Goal: Information Seeking & Learning: Understand process/instructions

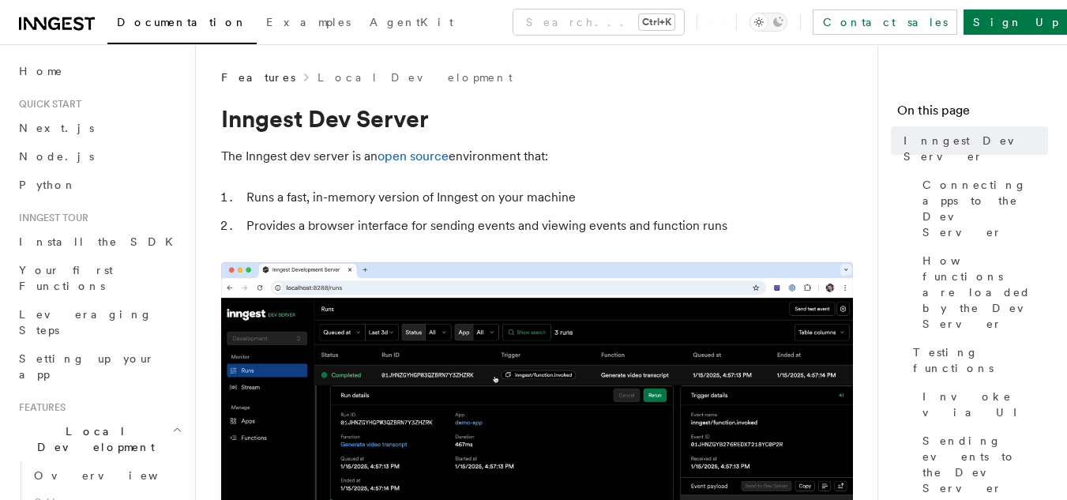
scroll to position [7, 0]
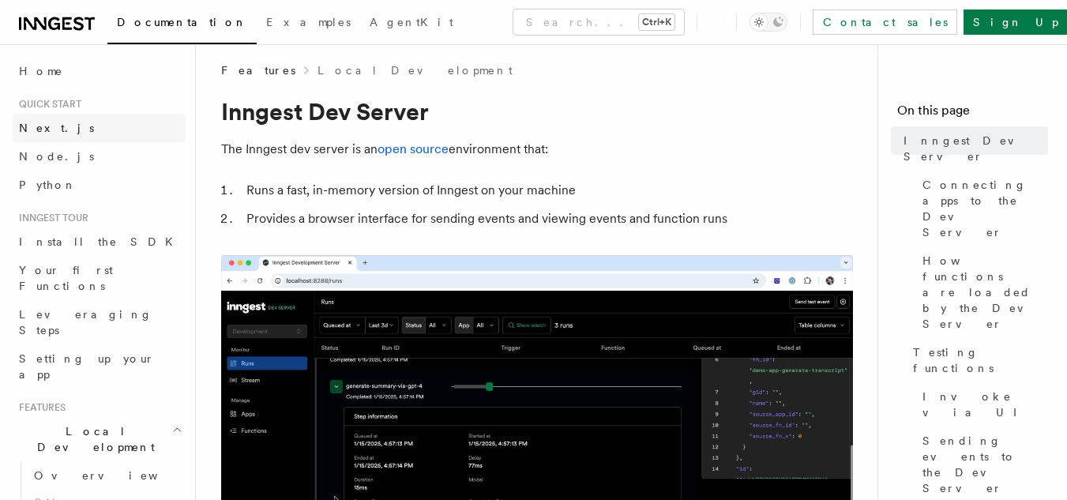
click at [47, 125] on span "Next.js" at bounding box center [56, 128] width 75 height 13
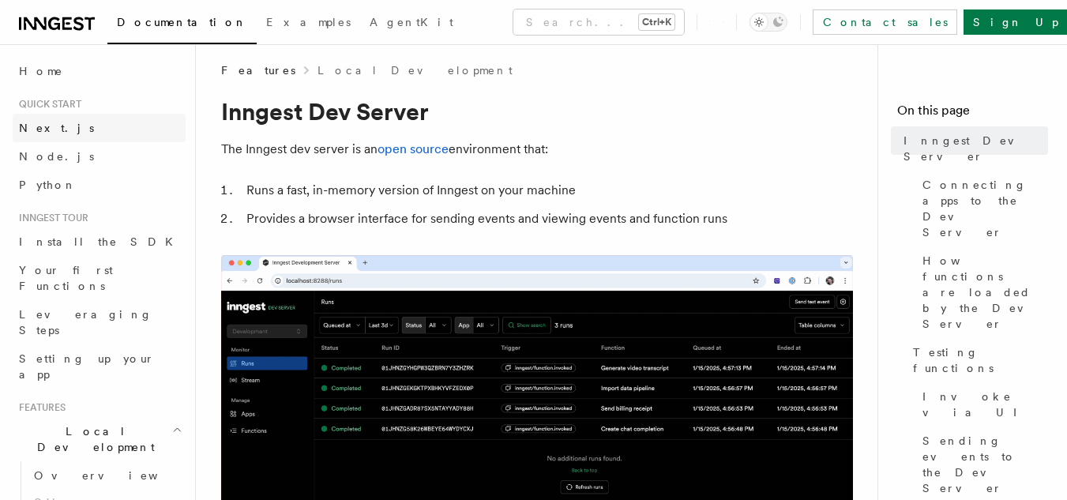
click at [47, 125] on span "Next.js" at bounding box center [56, 128] width 75 height 13
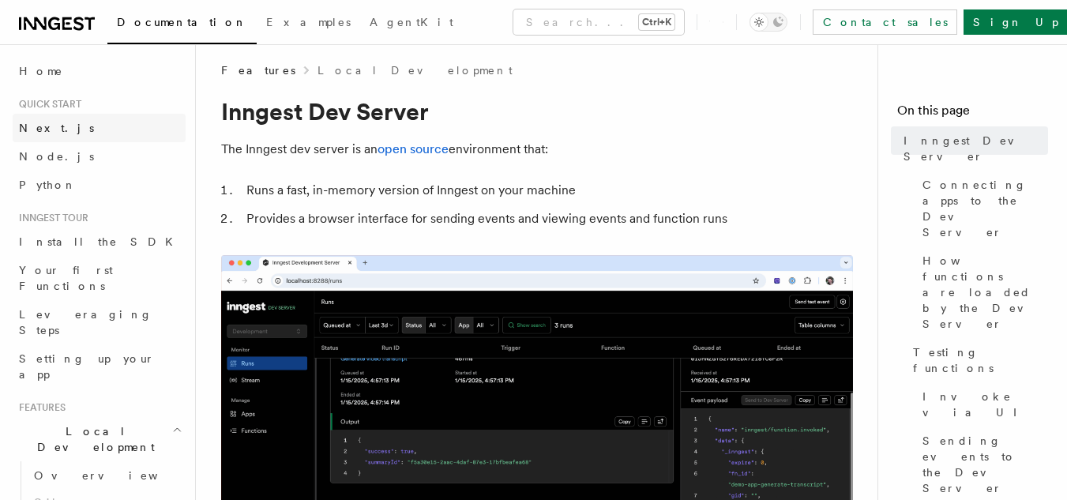
click at [47, 125] on span "Next.js" at bounding box center [56, 128] width 75 height 13
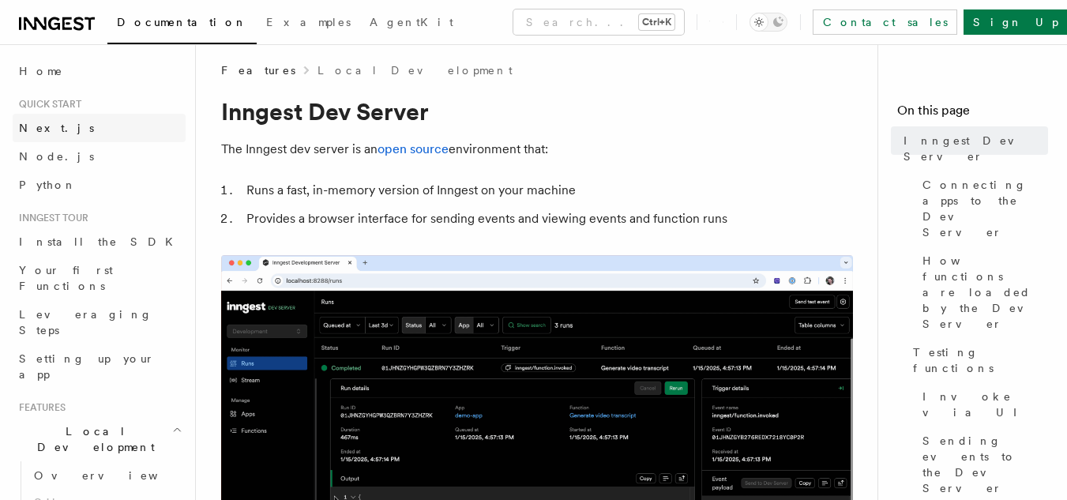
click at [47, 125] on span "Next.js" at bounding box center [56, 128] width 75 height 13
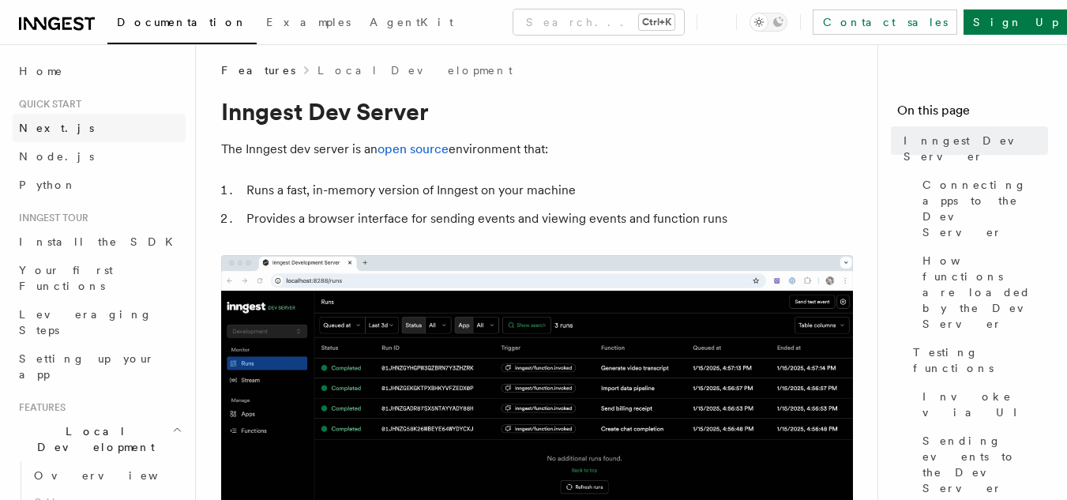
click at [47, 125] on span "Next.js" at bounding box center [56, 128] width 75 height 13
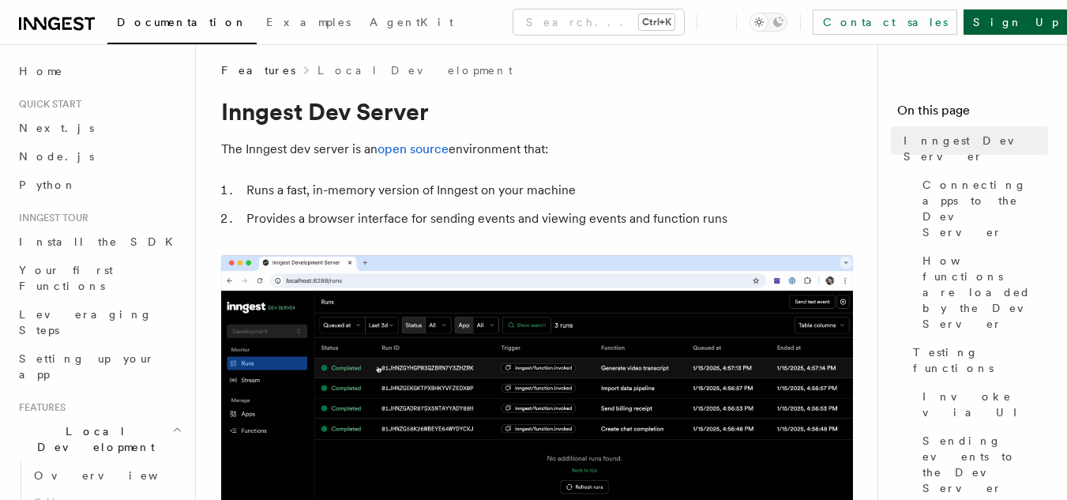
click at [1026, 18] on link "Sign Up" at bounding box center [1016, 21] width 104 height 25
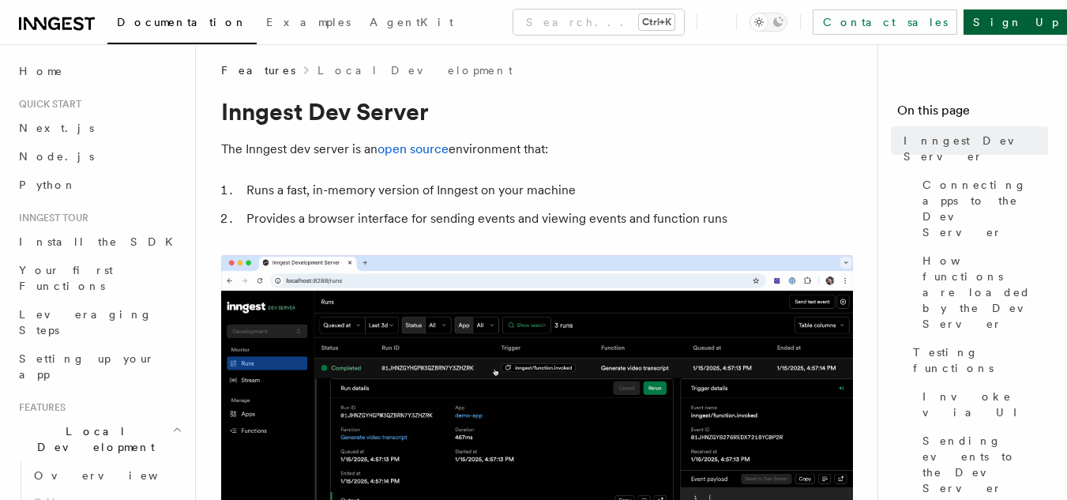
click at [1014, 20] on link "Sign Up" at bounding box center [1016, 21] width 104 height 25
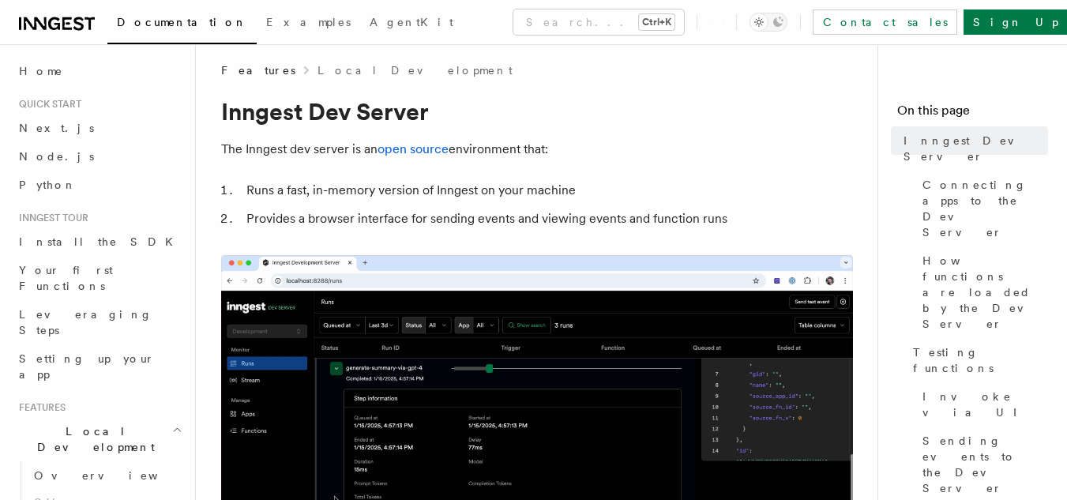
scroll to position [0, 0]
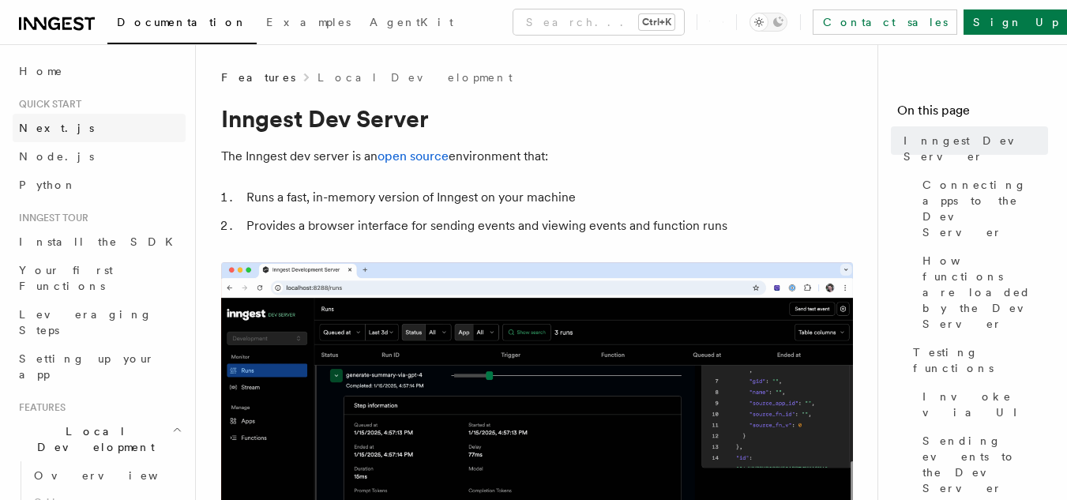
click at [50, 134] on span "Next.js" at bounding box center [56, 128] width 75 height 16
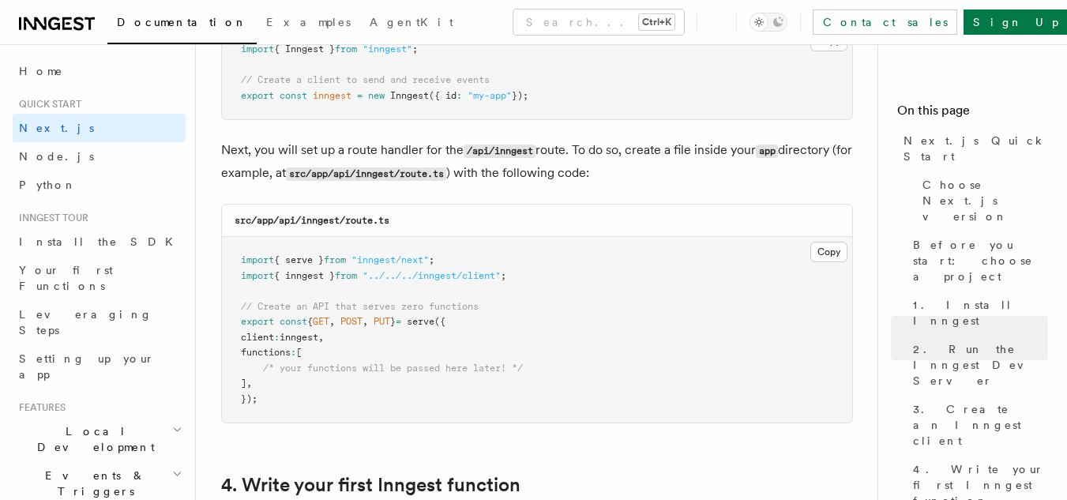
scroll to position [2249, 0]
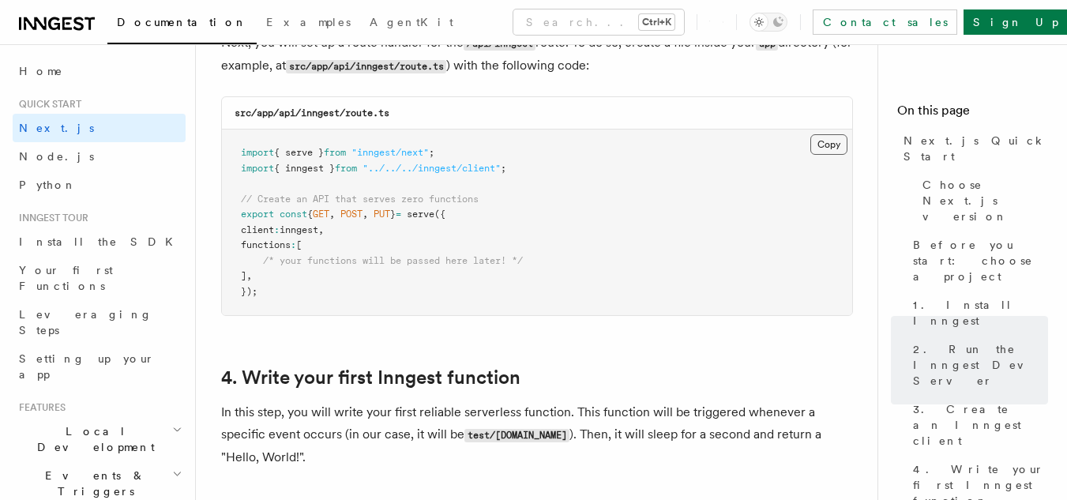
click at [814, 145] on button "Copy Copied" at bounding box center [829, 144] width 37 height 21
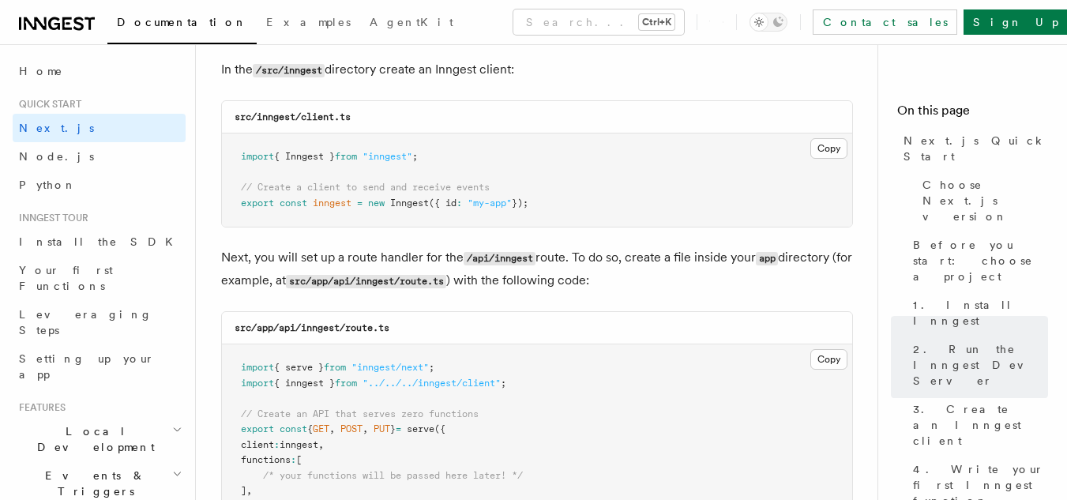
scroll to position [1962, 0]
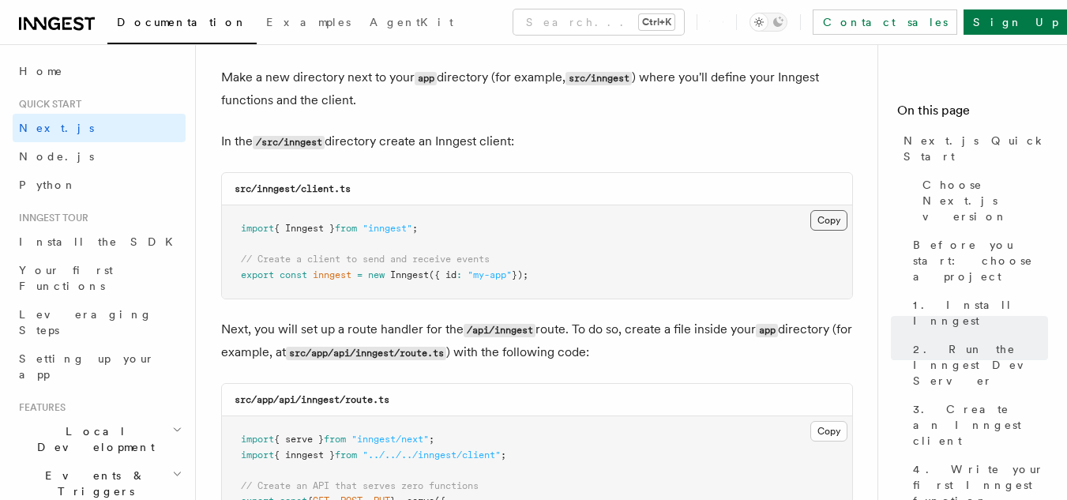
click at [829, 231] on button "Copy Copied" at bounding box center [829, 220] width 37 height 21
